Goal: Information Seeking & Learning: Learn about a topic

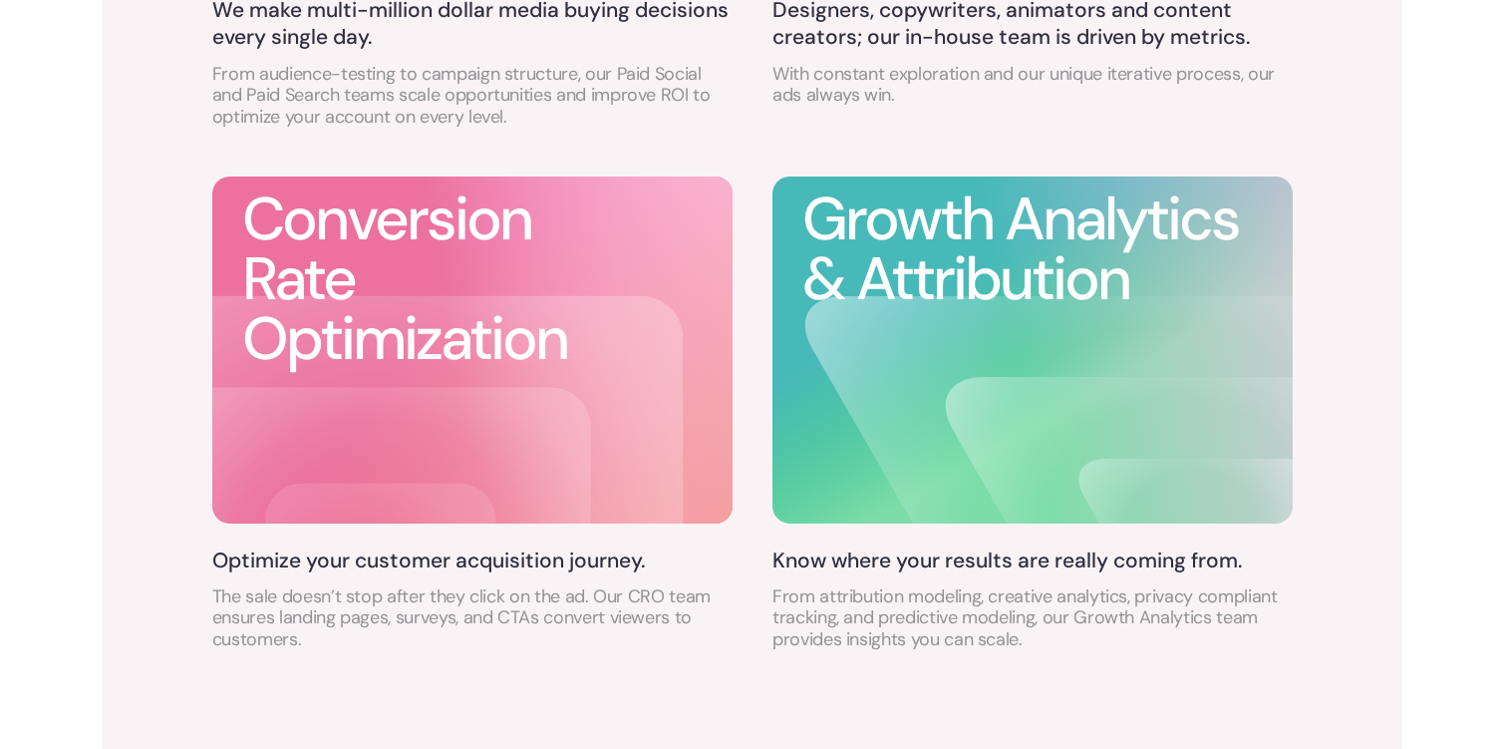
scroll to position [1446, 0]
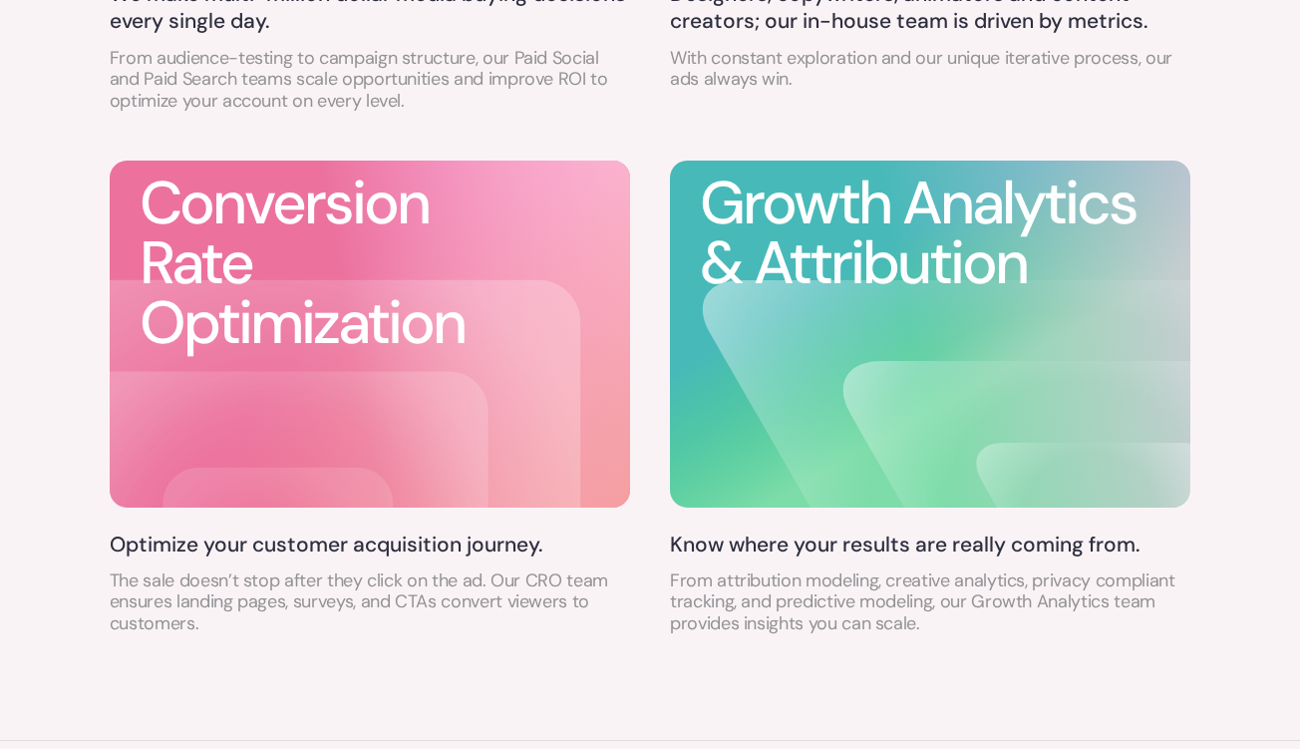
click at [941, 211] on h3 "Growth Analytics & Attribution" at bounding box center [945, 233] width 490 height 120
click at [863, 543] on h5 "Know where your results are really coming from." at bounding box center [930, 544] width 520 height 27
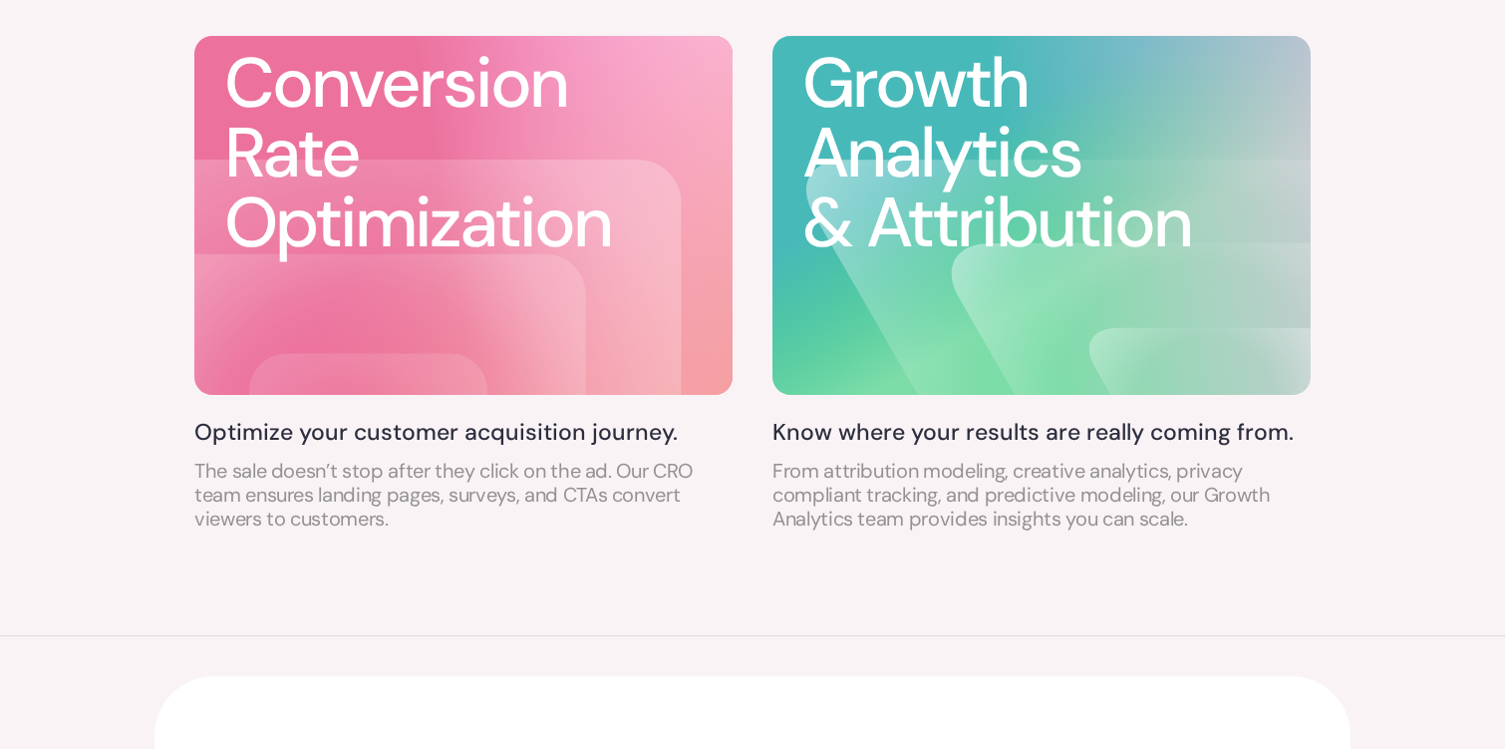
scroll to position [1674, 0]
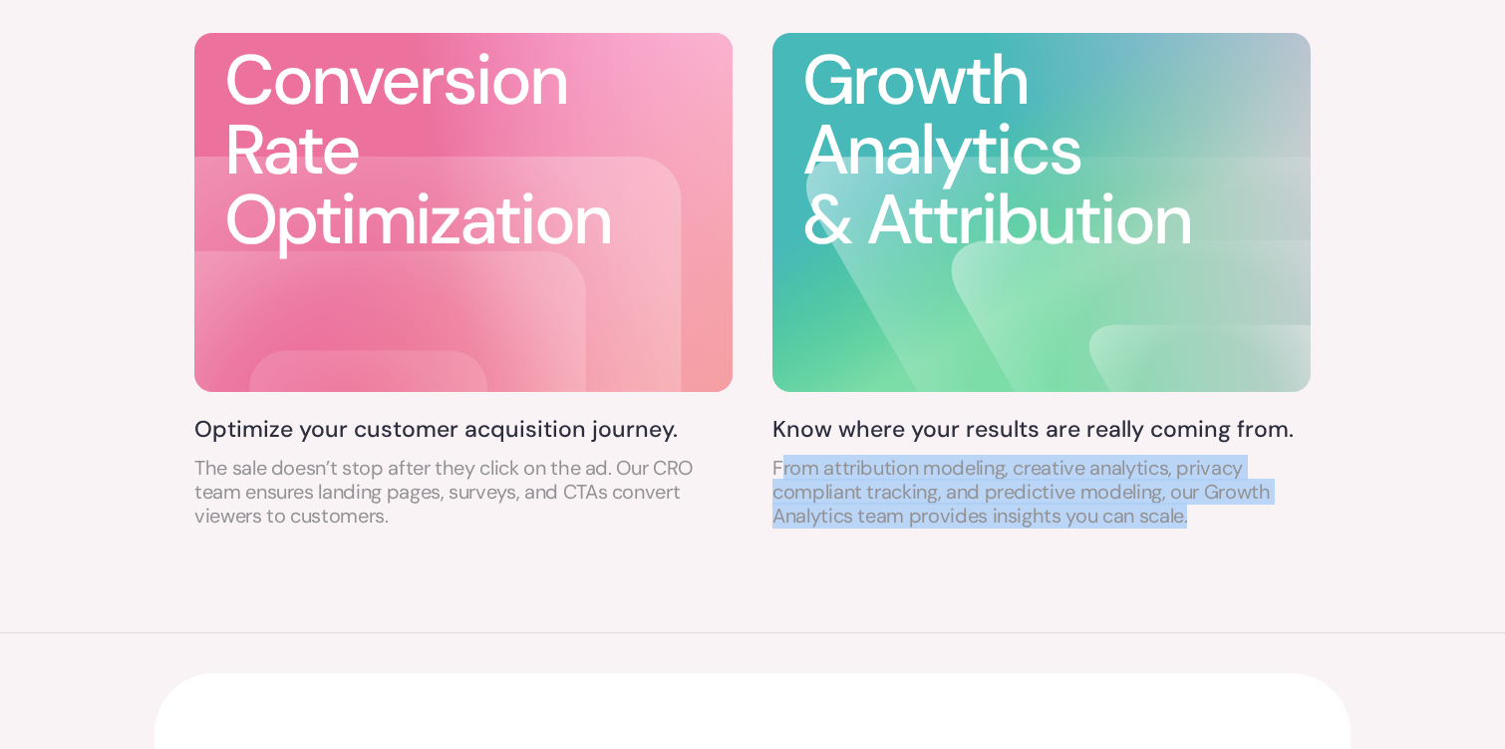
drag, startPoint x: 780, startPoint y: 457, endPoint x: 1332, endPoint y: 537, distance: 558.1
drag, startPoint x: 1332, startPoint y: 537, endPoint x: 795, endPoint y: 450, distance: 543.4
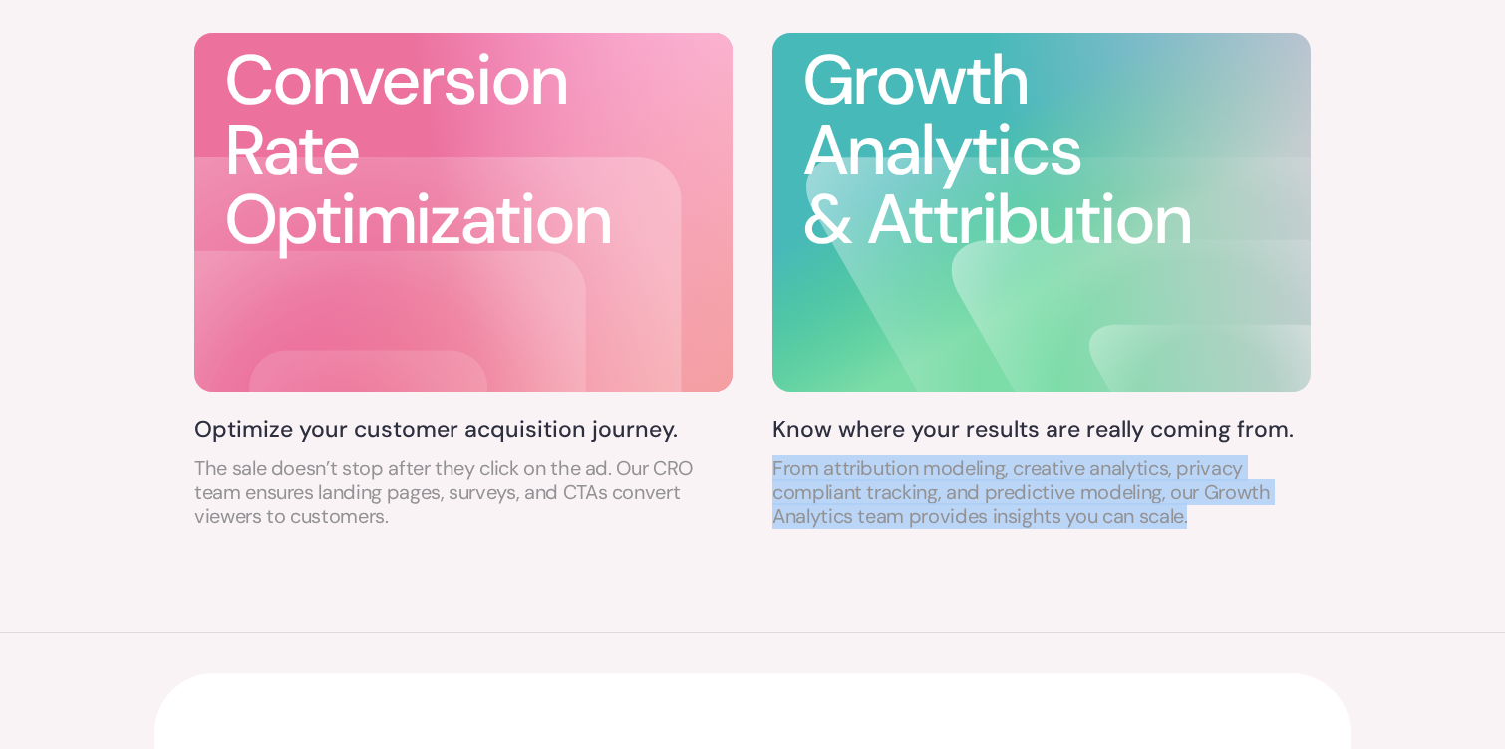
click at [795, 450] on div "Know where your results are really coming from. From attribution modeling, crea…" at bounding box center [1042, 472] width 538 height 114
drag, startPoint x: 795, startPoint y: 450, endPoint x: 1261, endPoint y: 553, distance: 476.9
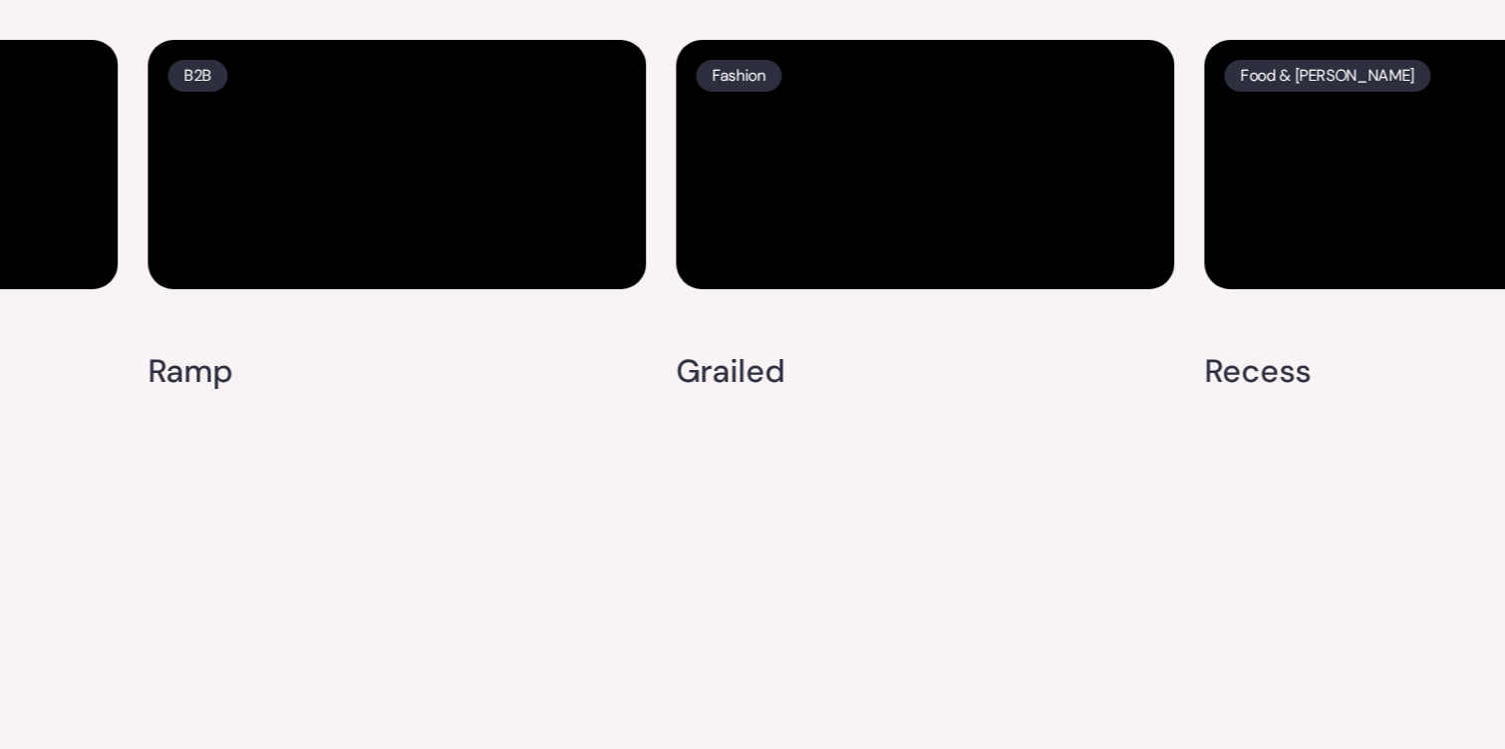
scroll to position [5295, 0]
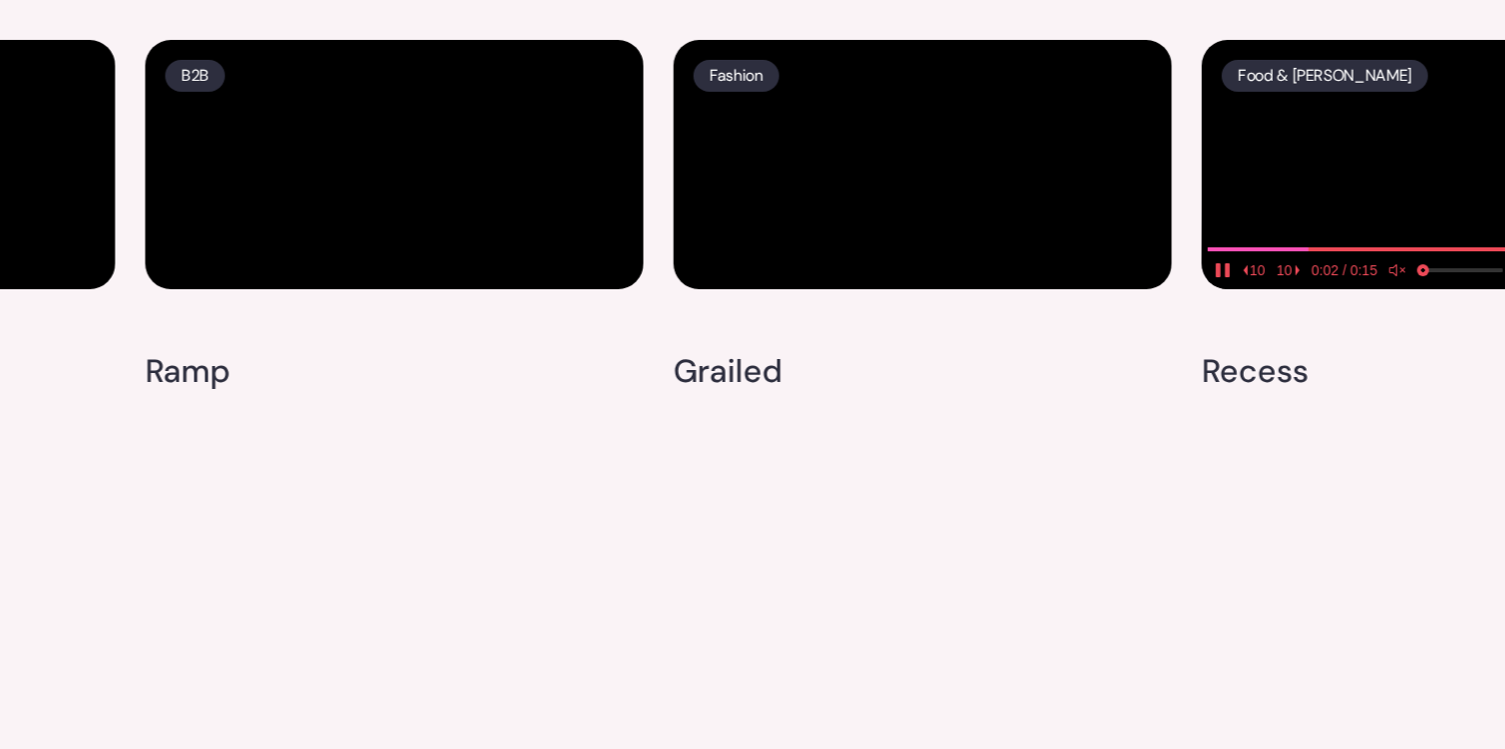
drag, startPoint x: 1234, startPoint y: 454, endPoint x: 816, endPoint y: 476, distance: 418.3
click at [834, 404] on div "E-commerce [PERSON_NAME] & [PERSON_NAME] B2B Ramp Fashion Grailed Food & [PERSO…" at bounding box center [1466, 222] width 3698 height 364
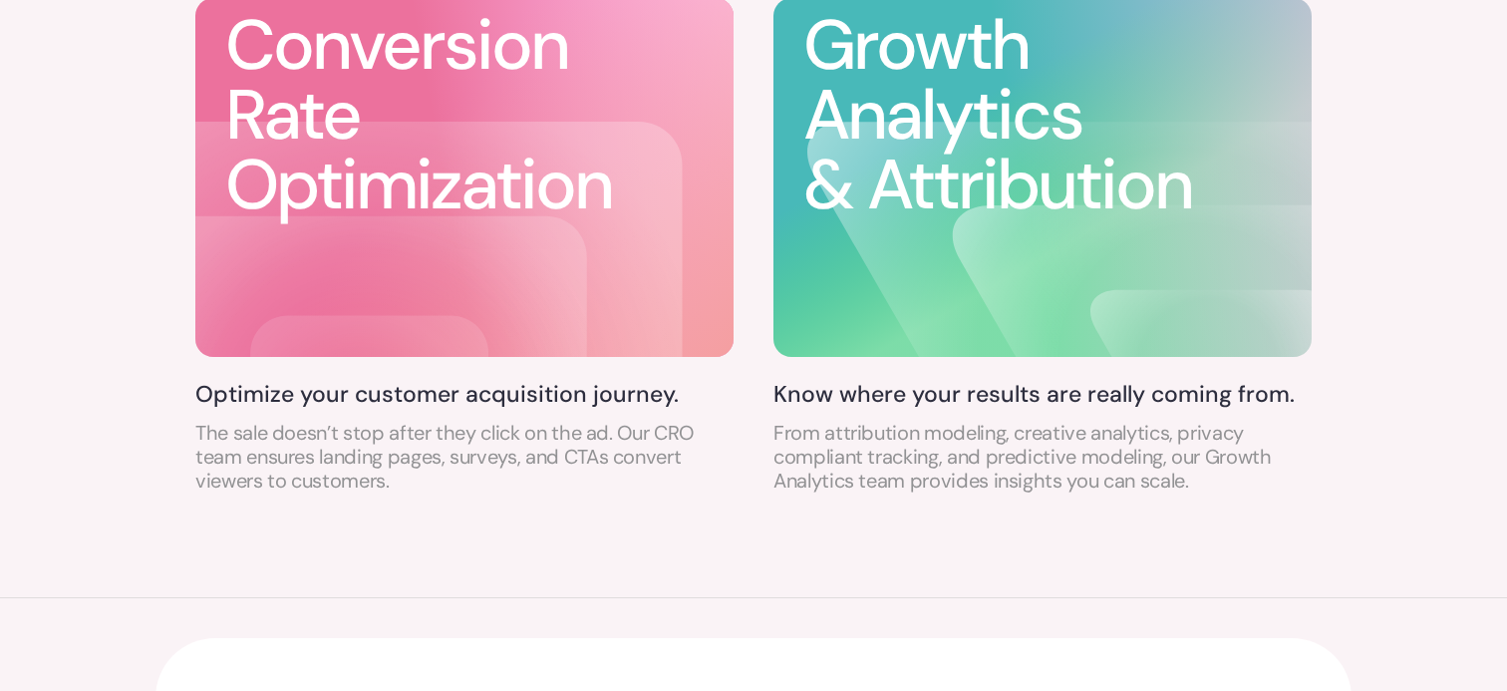
scroll to position [1652, 0]
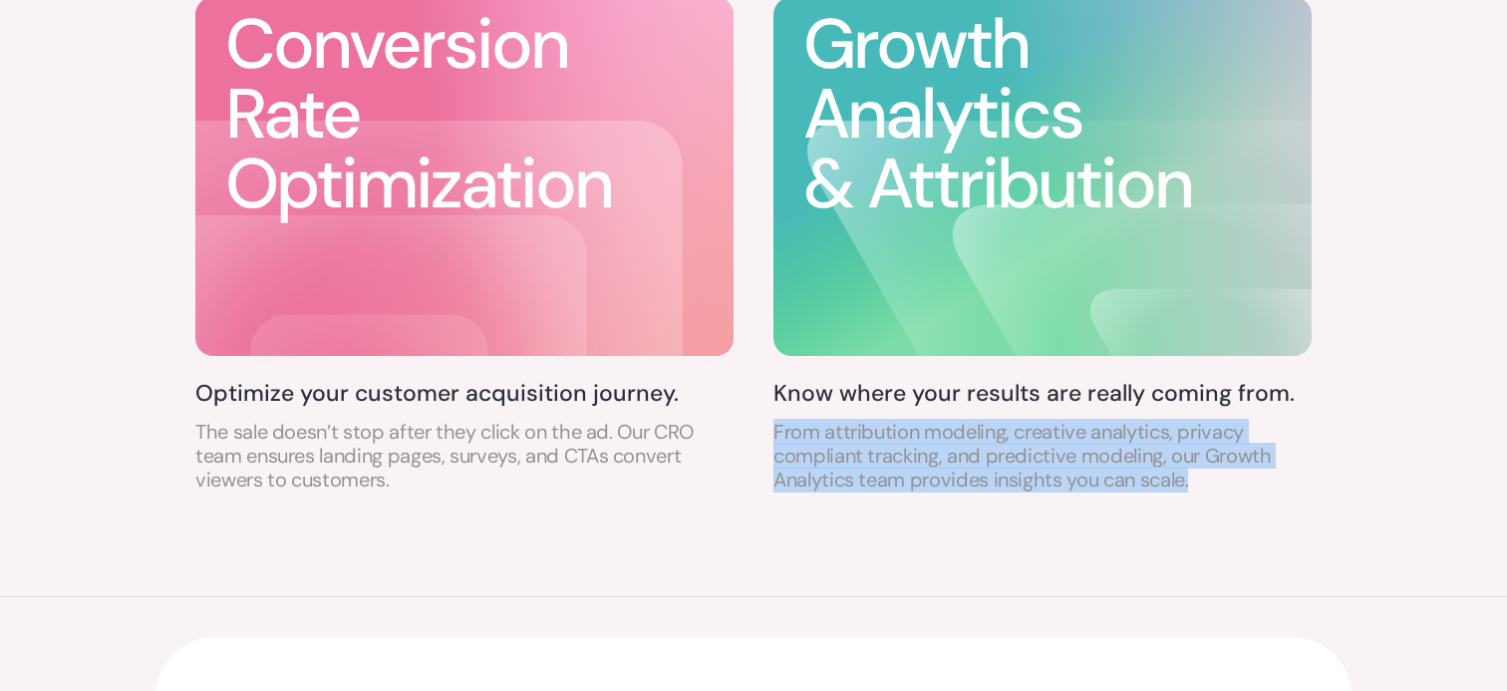
drag, startPoint x: 778, startPoint y: 436, endPoint x: 1267, endPoint y: 494, distance: 493.0
click at [1268, 496] on div "Growth Analytics & Attribution Know where your results are really coming from. …" at bounding box center [1043, 251] width 538 height 514
click at [1267, 494] on div "Growth Analytics & Attribution Know where your results are really coming from. …" at bounding box center [1043, 251] width 538 height 514
drag, startPoint x: 1217, startPoint y: 483, endPoint x: 966, endPoint y: 434, distance: 256.1
click at [966, 435] on p "From attribution modeling, creative analytics, privacy compliant tracking, and …" at bounding box center [1043, 456] width 538 height 72
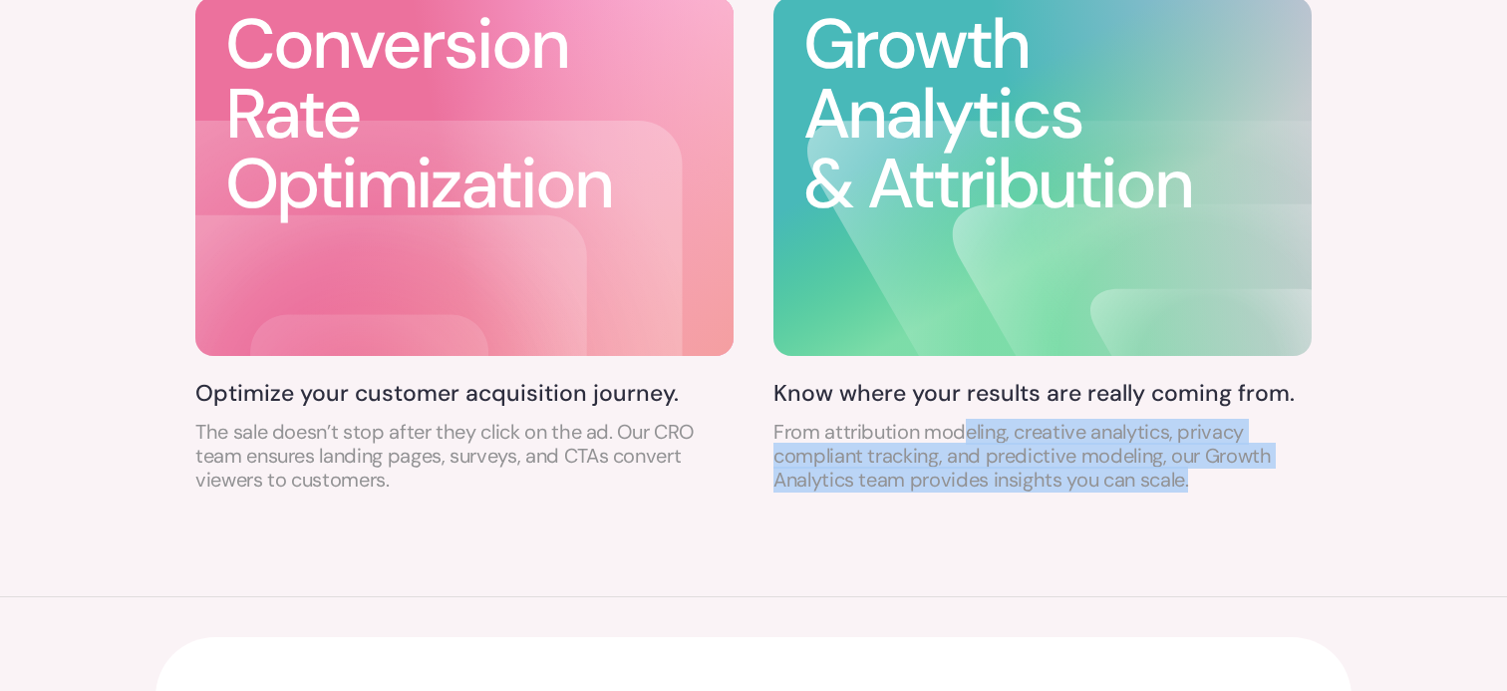
click at [966, 434] on p "From attribution modeling, creative analytics, privacy compliant tracking, and …" at bounding box center [1043, 456] width 538 height 72
drag, startPoint x: 966, startPoint y: 434, endPoint x: 1241, endPoint y: 487, distance: 280.3
click at [1241, 488] on p "From attribution modeling, creative analytics, privacy compliant tracking, and …" at bounding box center [1043, 456] width 538 height 72
click at [1241, 487] on p "From attribution modeling, creative analytics, privacy compliant tracking, and …" at bounding box center [1043, 456] width 538 height 72
drag, startPoint x: 1241, startPoint y: 487, endPoint x: 1129, endPoint y: 415, distance: 133.3
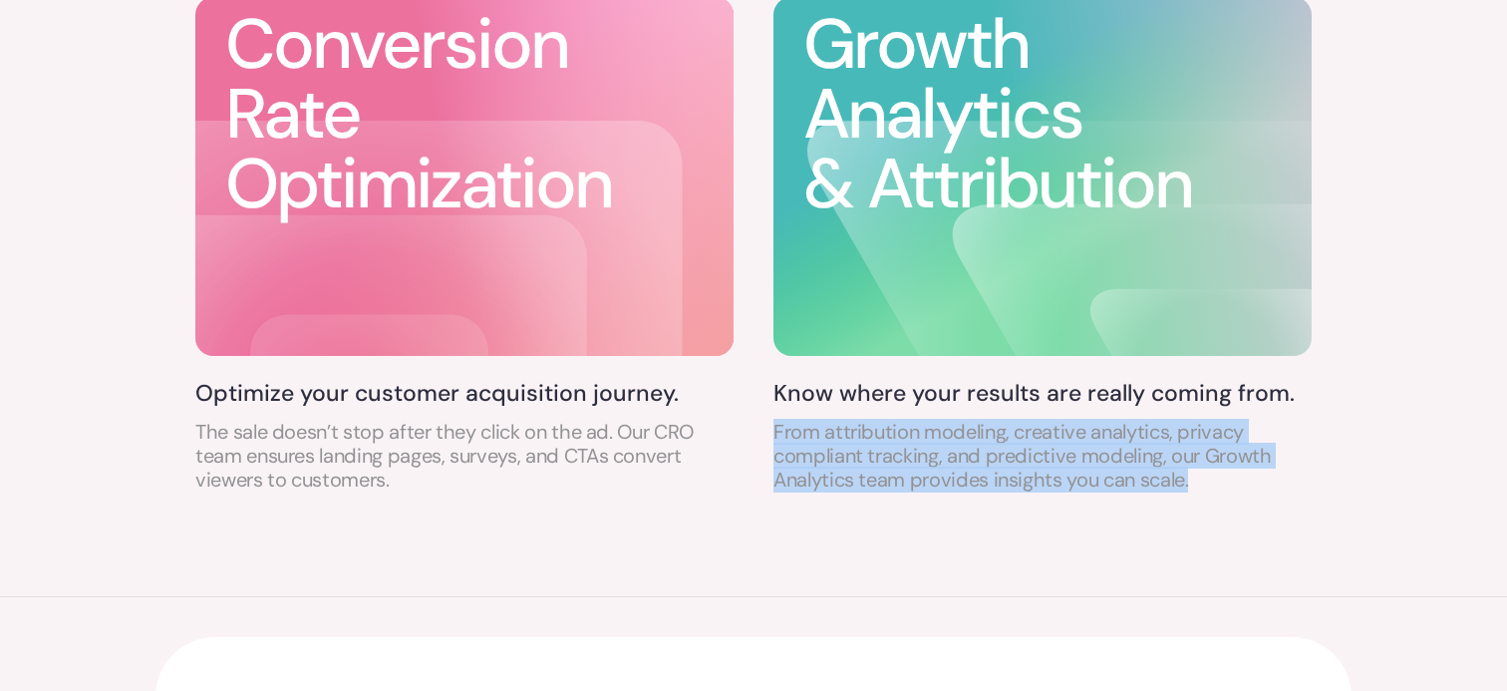
click at [1129, 416] on div "Know where your results are really coming from. From attribution modeling, crea…" at bounding box center [1043, 436] width 538 height 114
click at [1129, 415] on div "Know where your results are really coming from. From attribution modeling, crea…" at bounding box center [1043, 436] width 538 height 114
drag, startPoint x: 1129, startPoint y: 415, endPoint x: 1215, endPoint y: 474, distance: 104.0
click at [1215, 474] on div "Know where your results are really coming from. From attribution modeling, crea…" at bounding box center [1043, 436] width 538 height 114
click at [1214, 473] on p "From attribution modeling, creative analytics, privacy compliant tracking, and …" at bounding box center [1043, 456] width 538 height 72
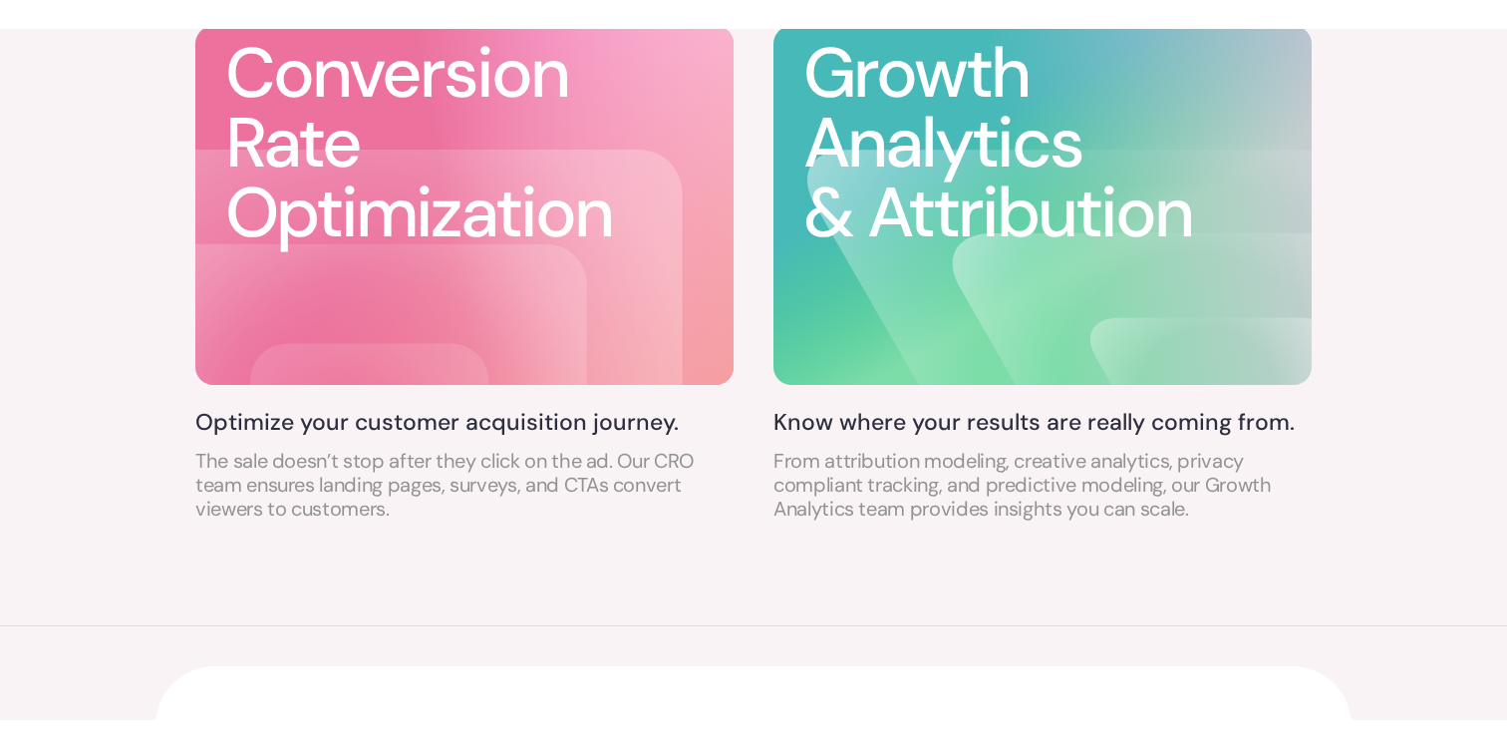
scroll to position [1709, 0]
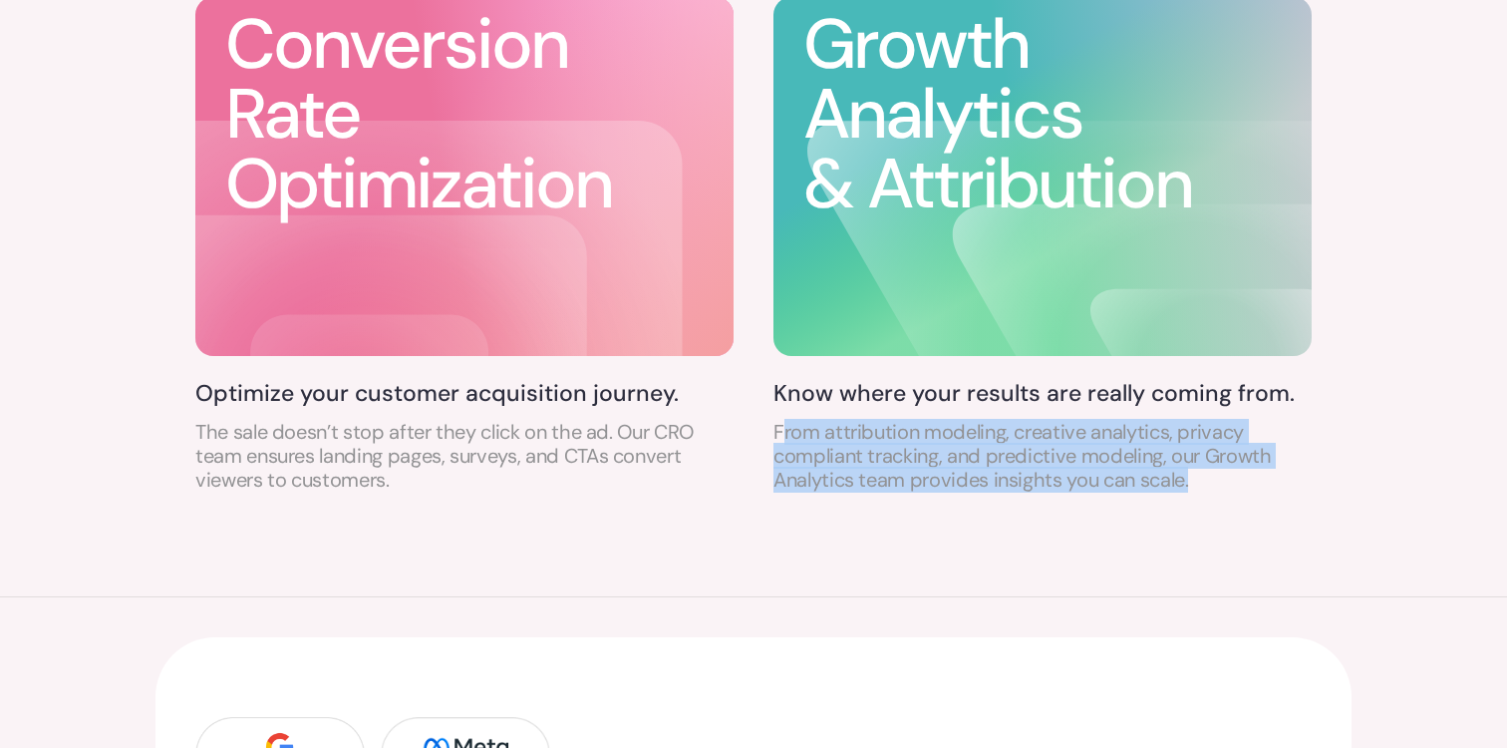
drag, startPoint x: 786, startPoint y: 432, endPoint x: 1161, endPoint y: 496, distance: 381.4
click at [1161, 496] on div "Growth Analytics & Attribution Know where your results are really coming from. …" at bounding box center [1043, 251] width 538 height 514
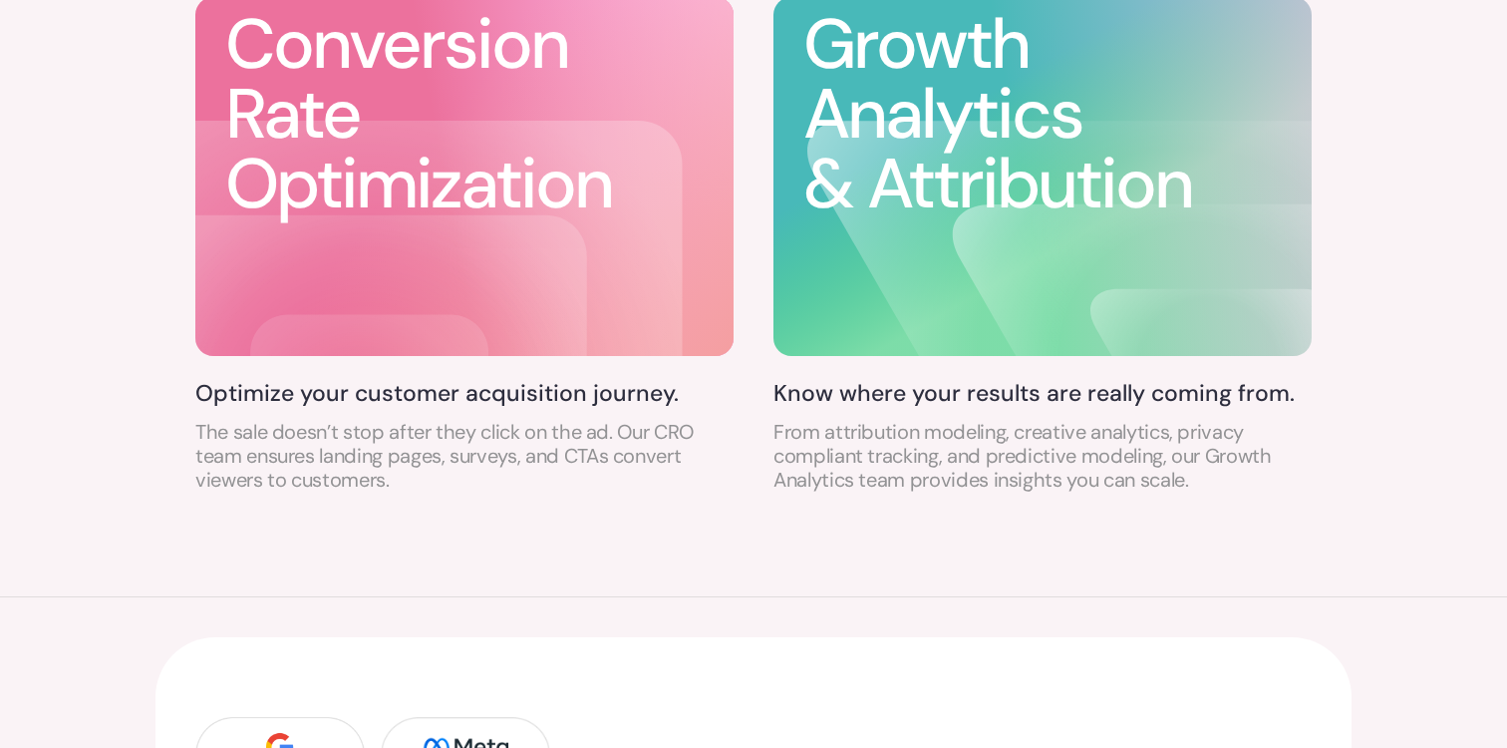
click at [1035, 188] on h3 "Growth Analytics & Attribution" at bounding box center [1057, 114] width 508 height 209
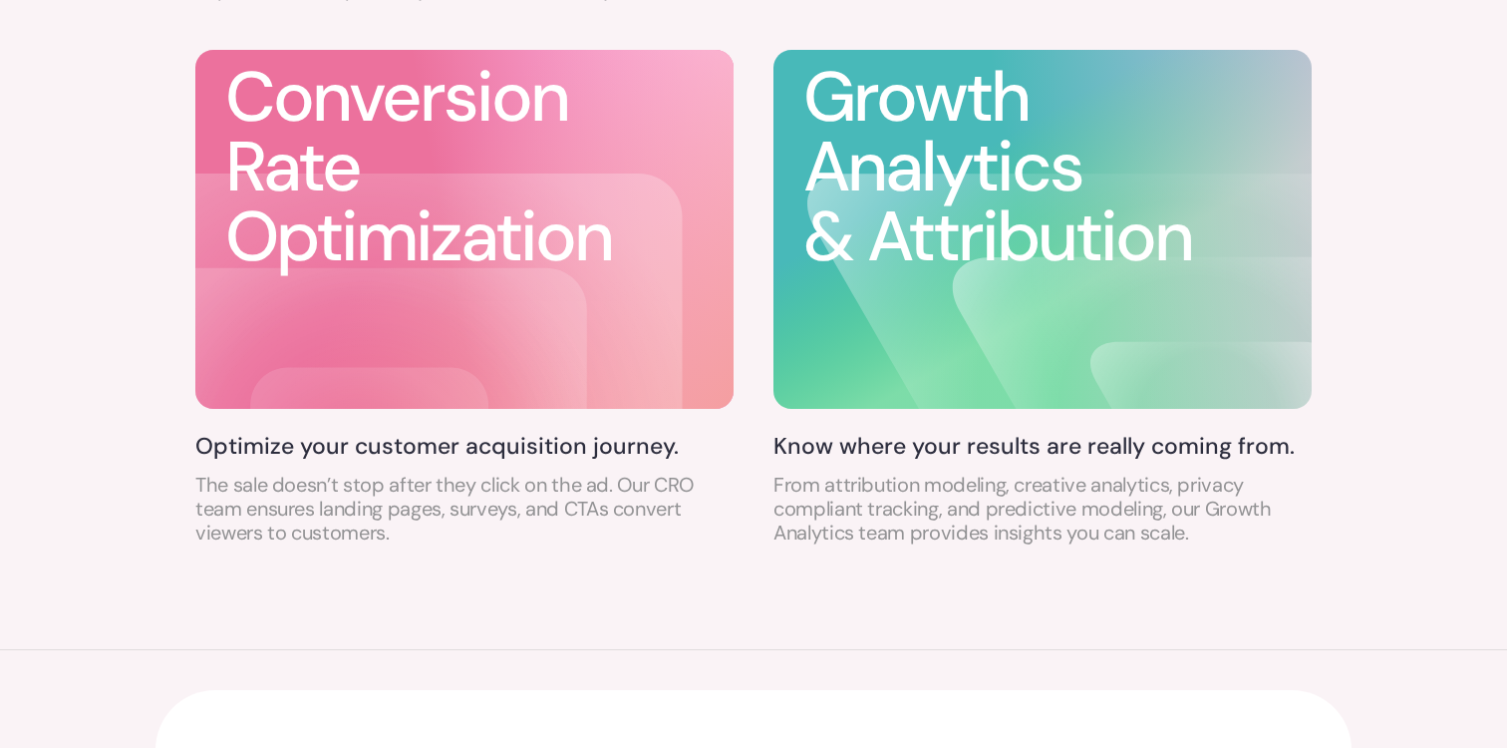
scroll to position [1615, 0]
